Goal: Task Accomplishment & Management: Manage account settings

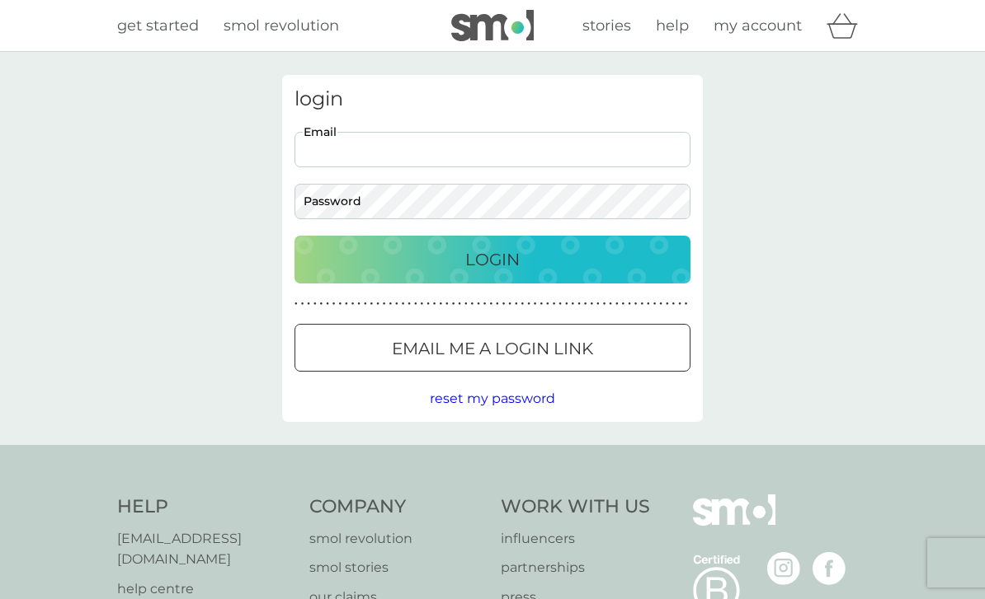
type input "[PERSON_NAME][EMAIL_ADDRESS][DOMAIN_NAME]"
click at [492, 259] on button "Login" at bounding box center [492, 260] width 396 height 48
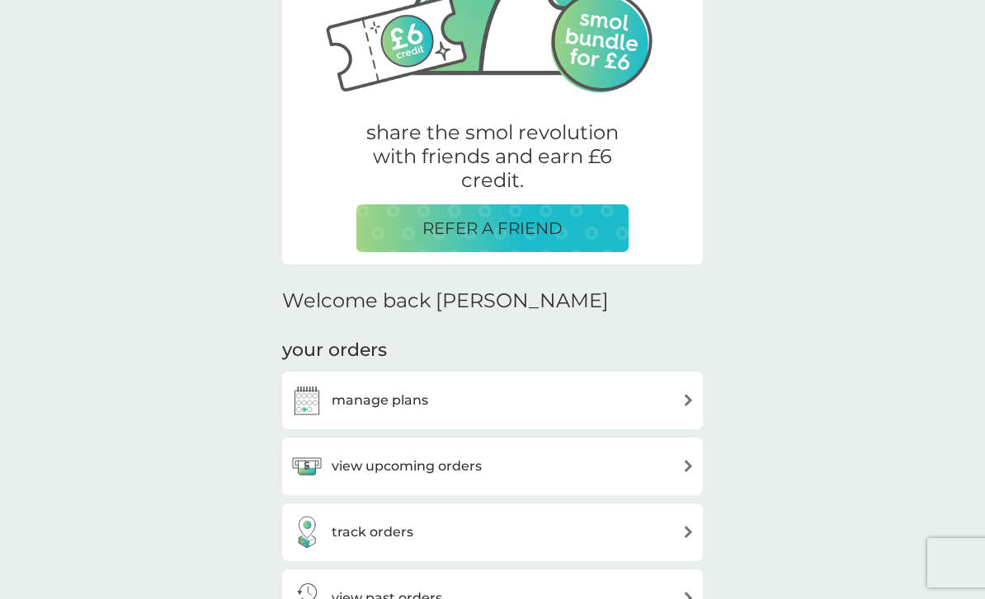
scroll to position [226, 0]
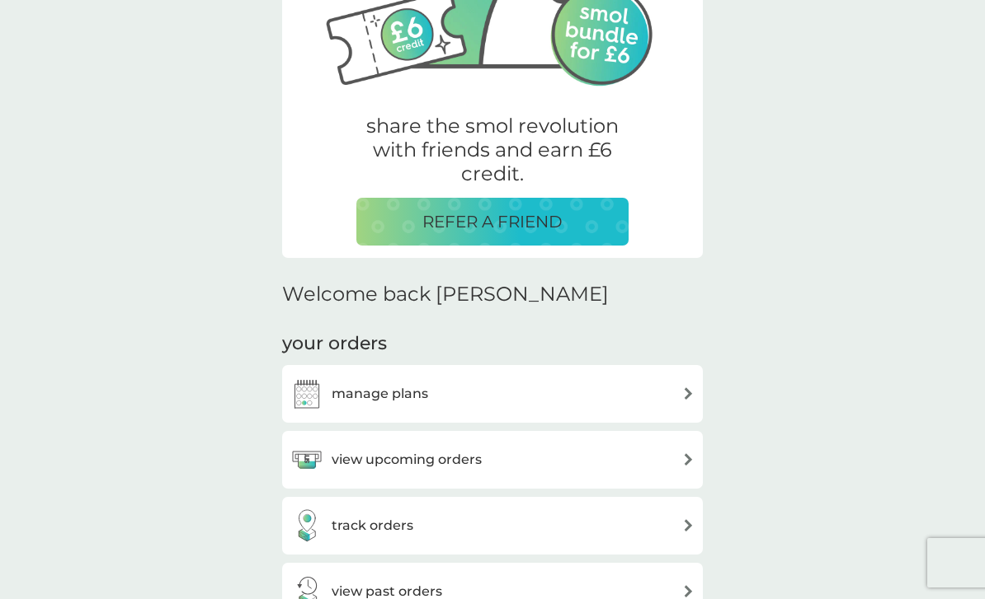
click at [629, 390] on div "manage plans" at bounding box center [492, 394] width 404 height 33
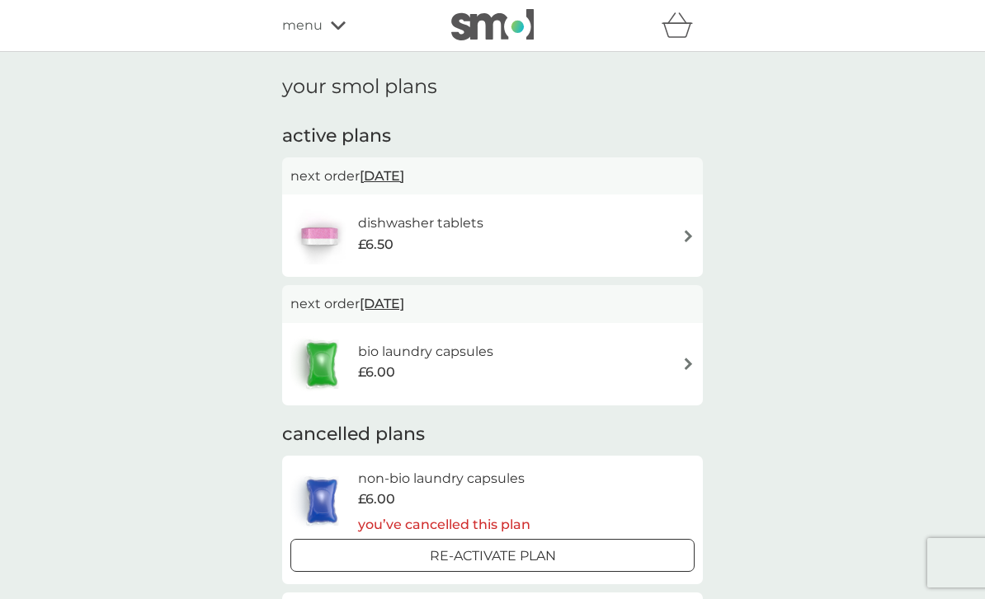
click at [656, 368] on div "bio laundry capsules £6.00" at bounding box center [492, 365] width 404 height 58
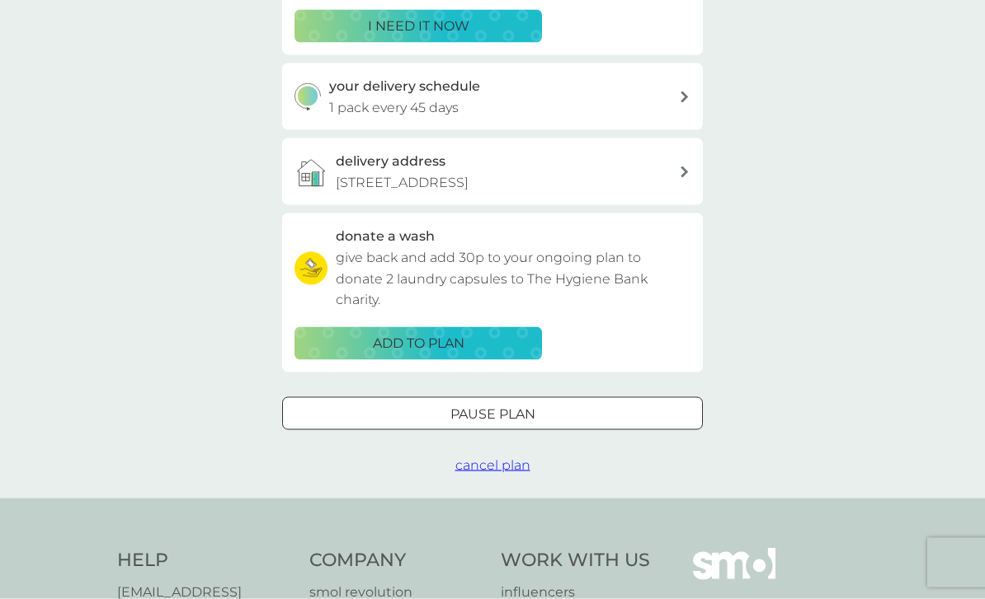
scroll to position [354, 0]
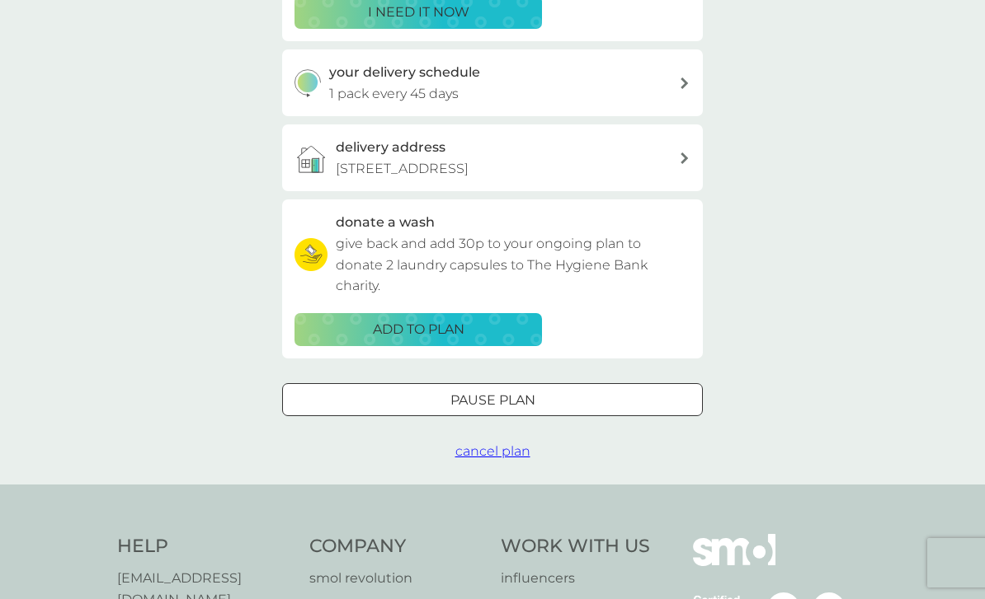
click at [499, 459] on span "cancel plan" at bounding box center [492, 452] width 75 height 16
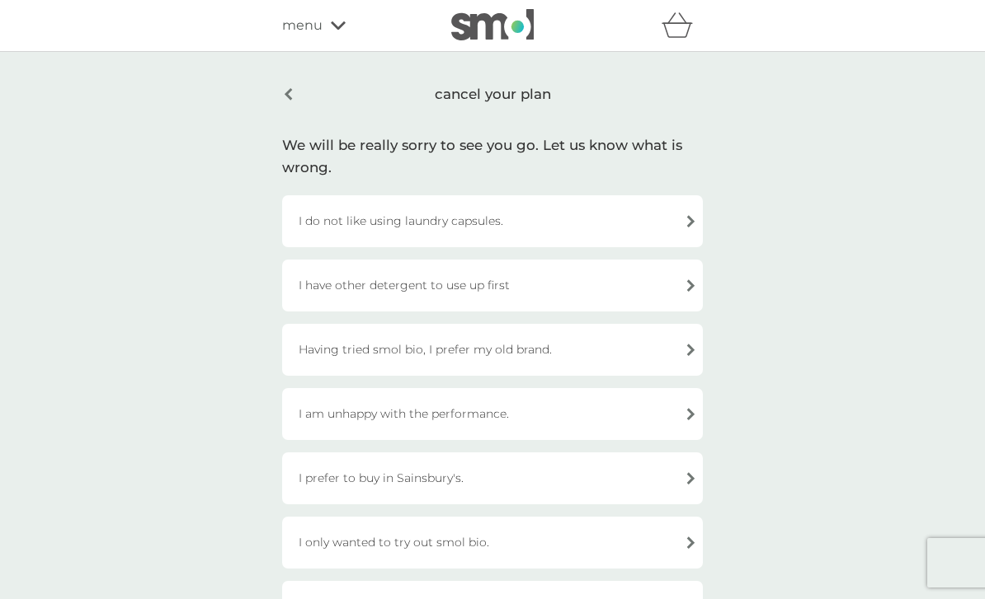
click at [666, 219] on div "I do not like using laundry capsules." at bounding box center [492, 221] width 421 height 52
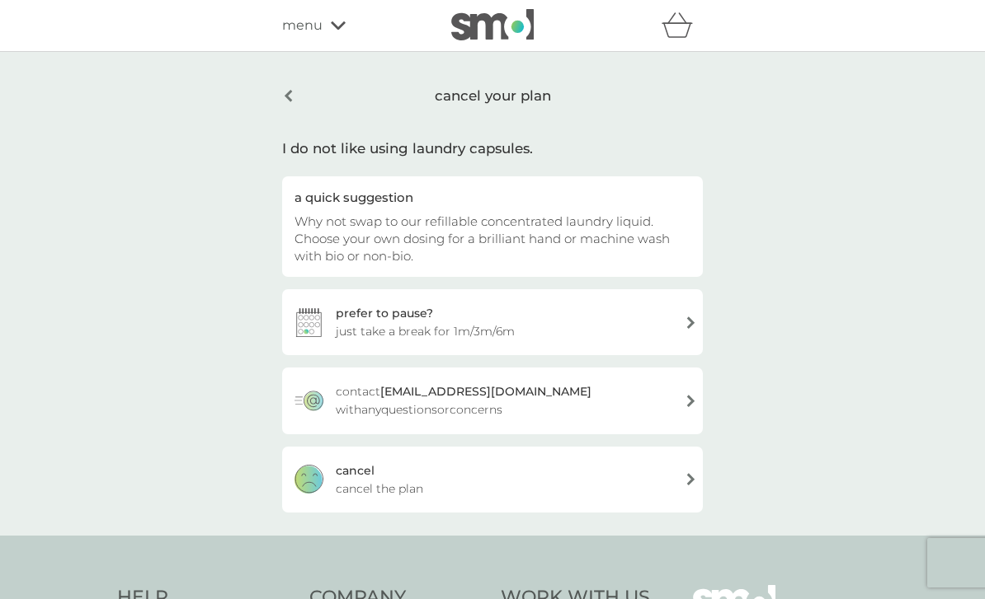
click at [636, 480] on div "[PERSON_NAME] the plan" at bounding box center [492, 480] width 421 height 66
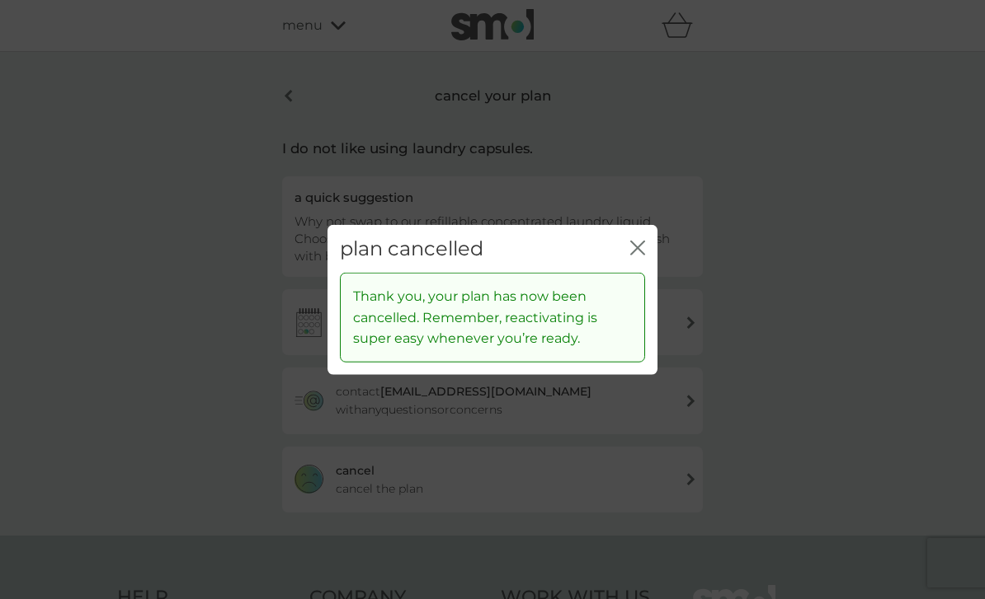
click at [638, 255] on icon "close" at bounding box center [637, 247] width 15 height 15
